Goal: Check status: Check status

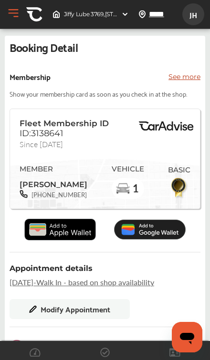
click at [185, 78] on p "See more" at bounding box center [184, 77] width 32 height 10
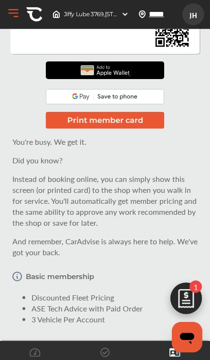
scroll to position [243, 0]
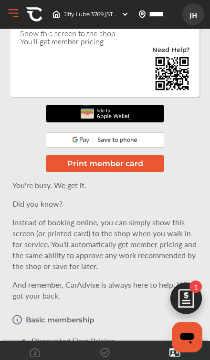
scroll to position [186, 0]
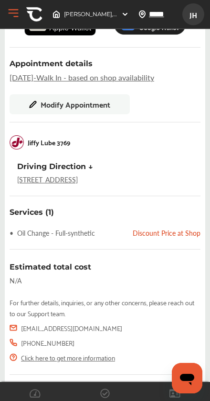
scroll to position [199, 0]
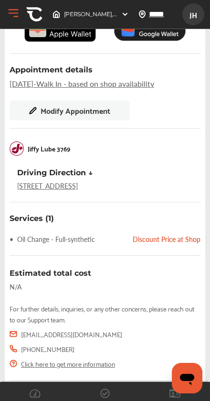
click at [81, 254] on div "Services (1) • Oil Change - Full-synthetic Discount Price at Shop Estimated tot…" at bounding box center [105, 307] width 191 height 187
click at [171, 243] on div "Discount Price at Shop" at bounding box center [166, 239] width 68 height 10
click at [161, 244] on div "Discount Price at Shop" at bounding box center [166, 239] width 68 height 10
click at [79, 244] on div "• Oil Change - Full-synthetic" at bounding box center [52, 239] width 85 height 10
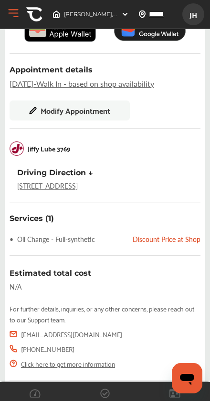
click at [20, 244] on div "• Oil Change - Full-synthetic" at bounding box center [52, 239] width 85 height 10
click at [168, 241] on div "Discount Price at Shop" at bounding box center [166, 239] width 68 height 10
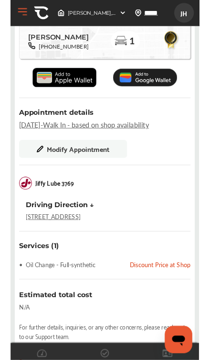
scroll to position [0, 0]
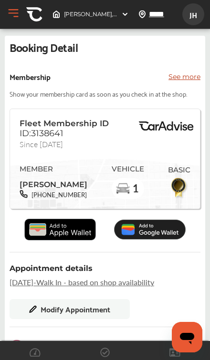
click at [197, 73] on p "See more" at bounding box center [184, 77] width 32 height 10
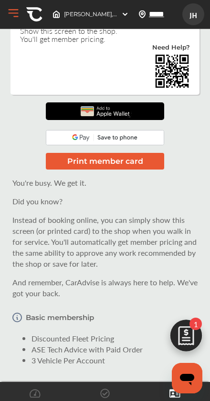
scroll to position [203, 0]
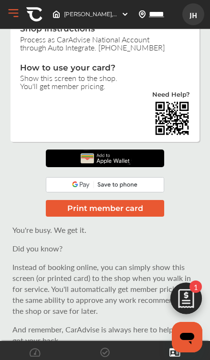
scroll to position [141, 0]
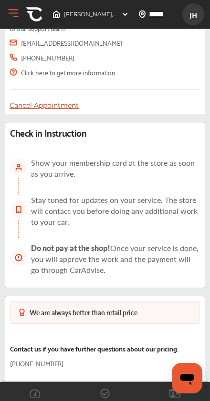
scroll to position [504, 0]
